Goal: Navigation & Orientation: Find specific page/section

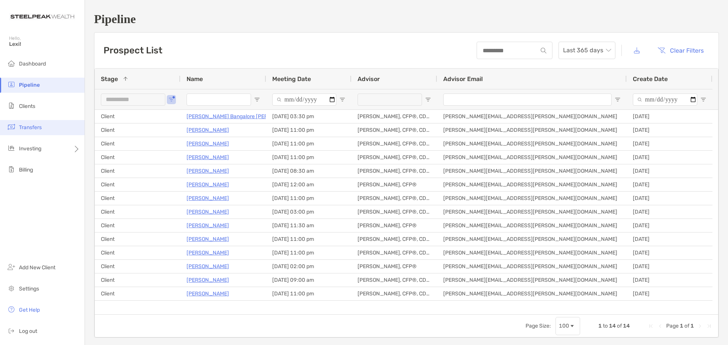
click at [22, 128] on span "Transfers" at bounding box center [30, 127] width 23 height 6
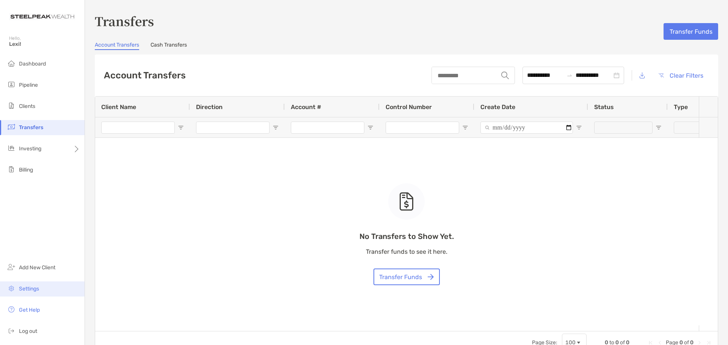
click at [42, 286] on li "Settings" at bounding box center [42, 289] width 85 height 15
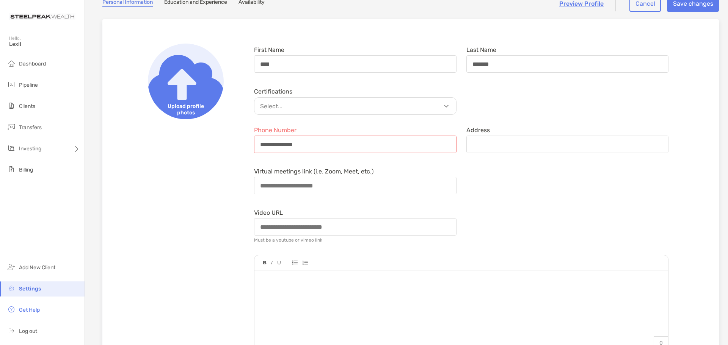
scroll to position [76, 0]
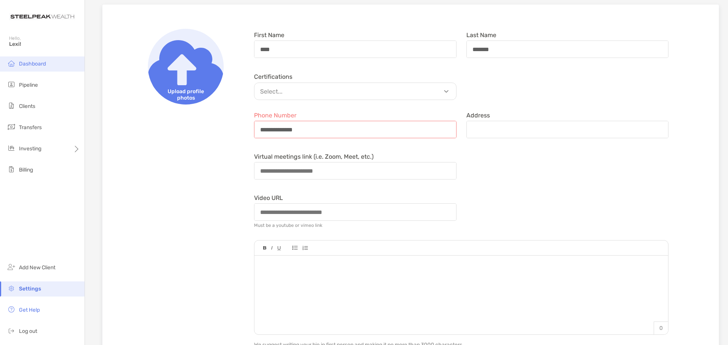
click at [49, 62] on li "Dashboard" at bounding box center [42, 63] width 85 height 15
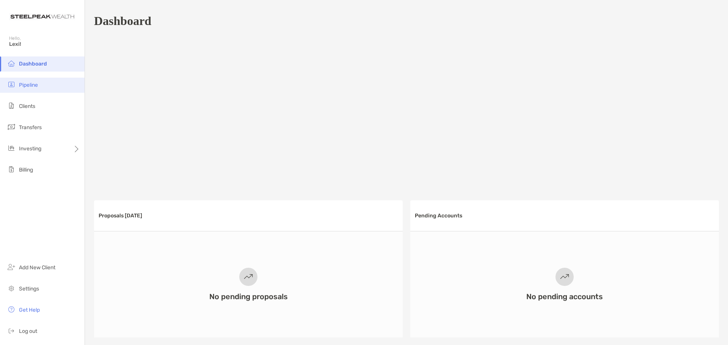
click at [30, 85] on span "Pipeline" at bounding box center [28, 85] width 19 height 6
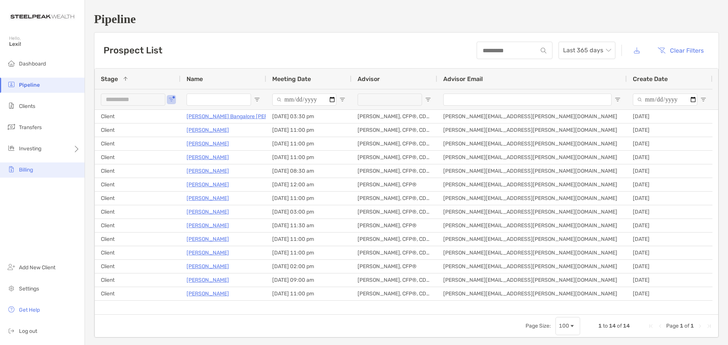
click at [49, 168] on li "Billing" at bounding box center [42, 170] width 85 height 15
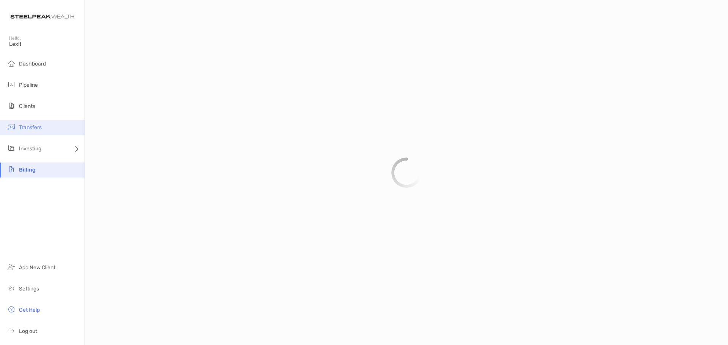
click at [19, 124] on li "Transfers" at bounding box center [42, 127] width 85 height 15
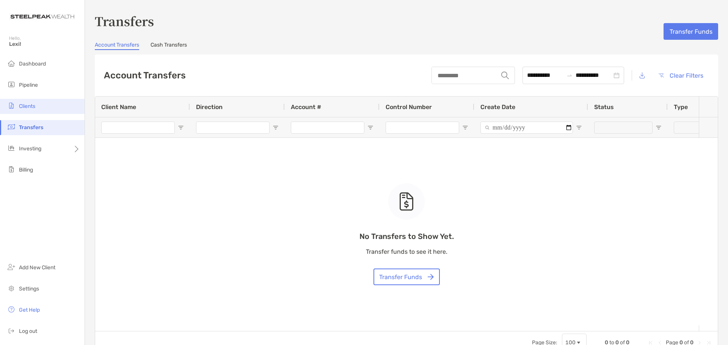
click at [16, 108] on img at bounding box center [11, 105] width 9 height 9
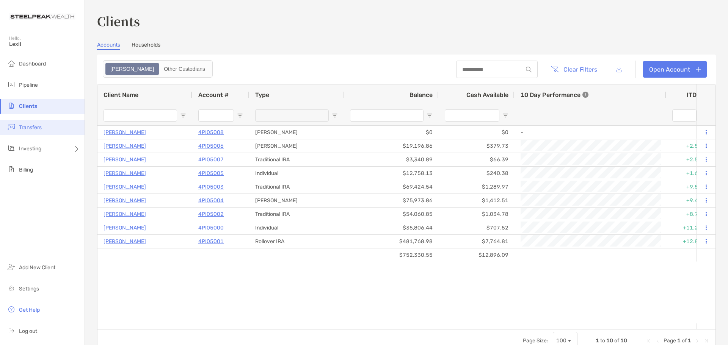
click at [32, 128] on span "Transfers" at bounding box center [30, 127] width 23 height 6
